Goal: Task Accomplishment & Management: Use online tool/utility

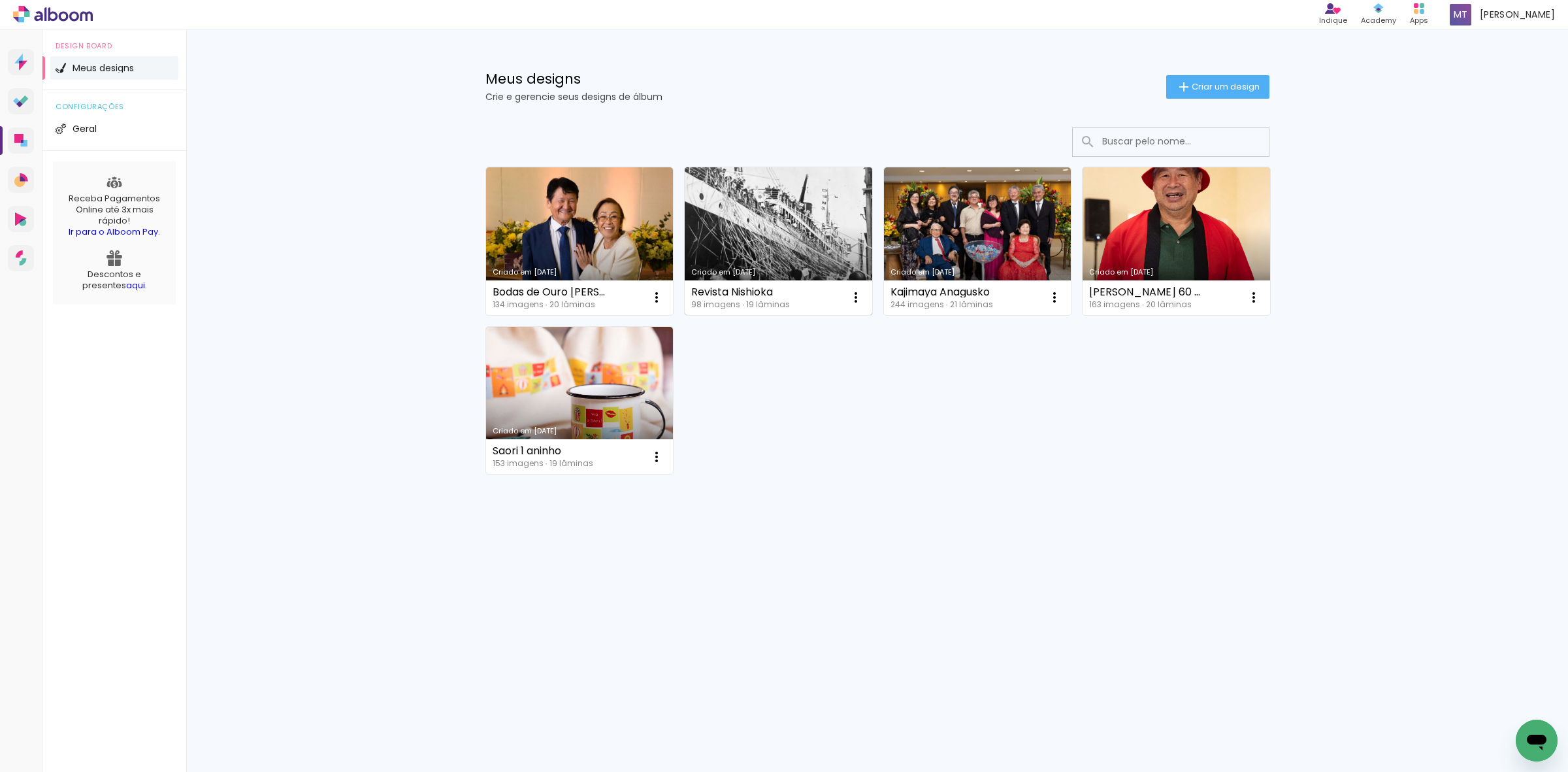
click at [766, 226] on link "Criado em [DATE]" at bounding box center [778, 242] width 187 height 148
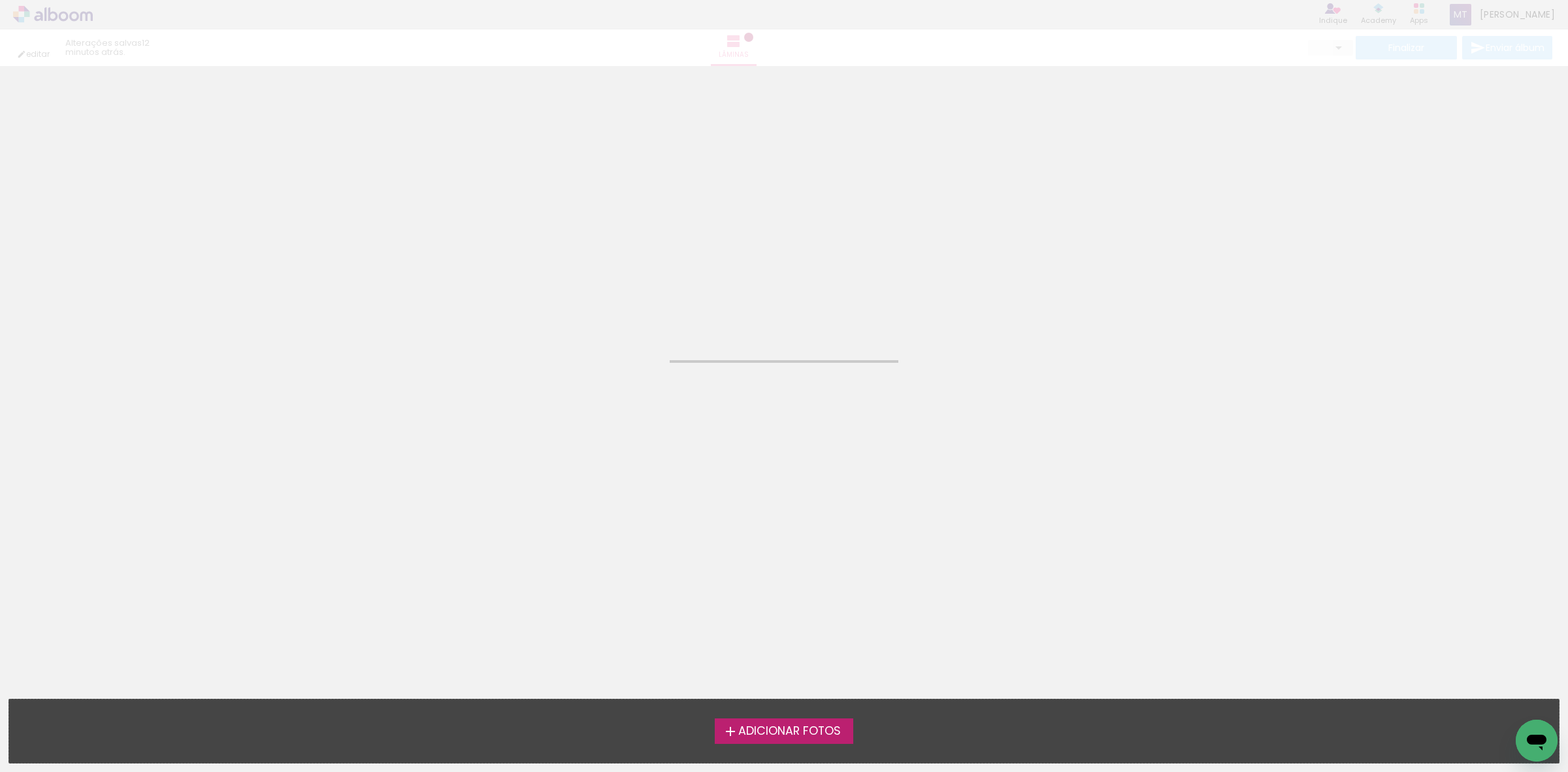
click at [766, 226] on neon-animated-pages "Confirmar Cancelar" at bounding box center [784, 419] width 1568 height 706
